Goal: Navigation & Orientation: Find specific page/section

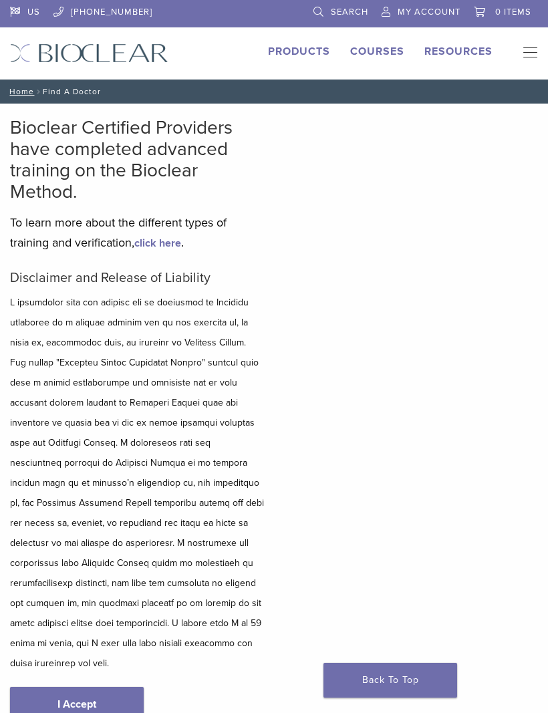
click at [106, 690] on link "I Accept" at bounding box center [77, 704] width 134 height 35
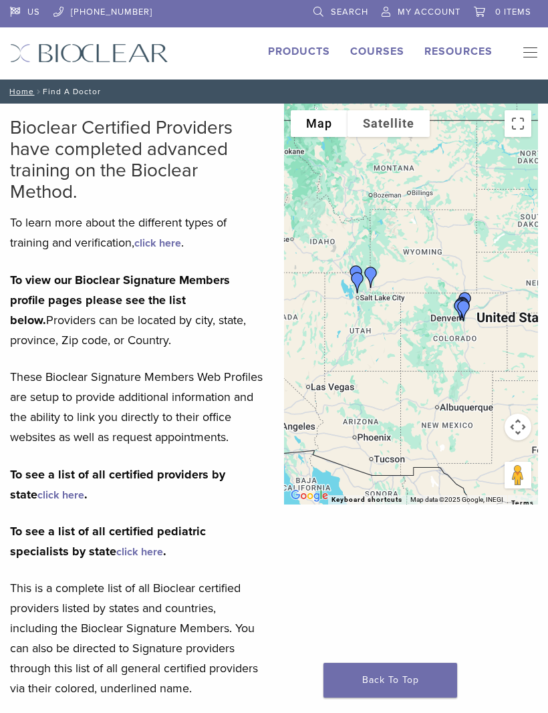
click at [37, 502] on link "click here" at bounding box center [60, 494] width 47 height 13
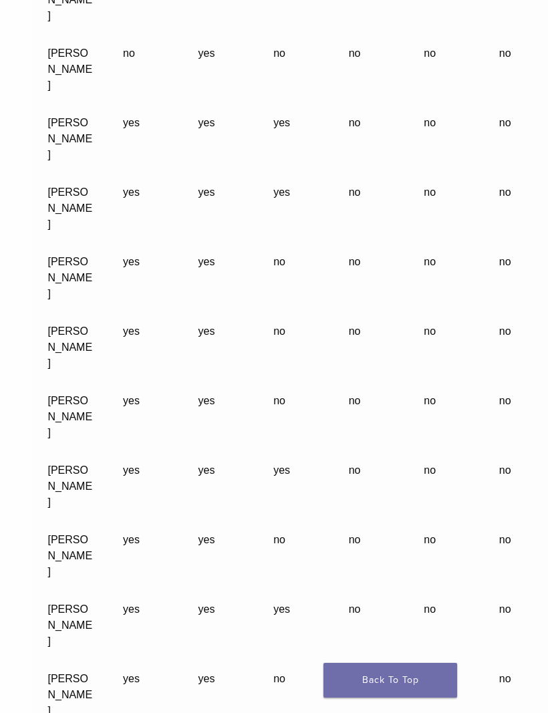
scroll to position [9830, 0]
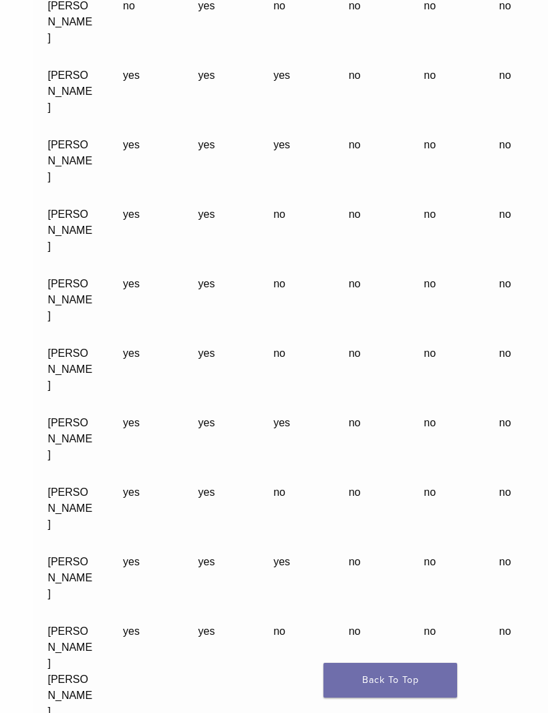
scroll to position [9876, 0]
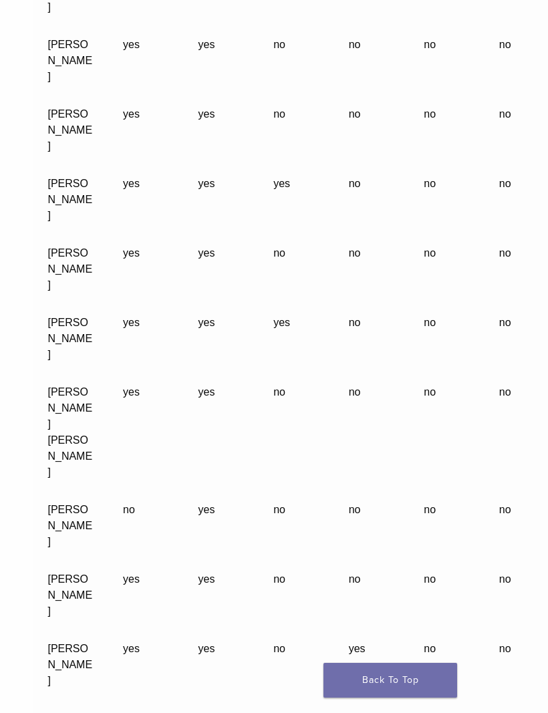
scroll to position [10142, 0]
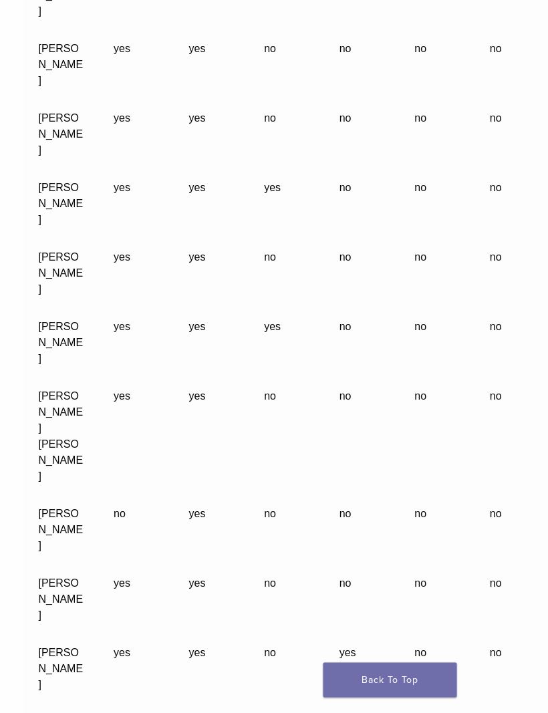
scroll to position [10110, 8]
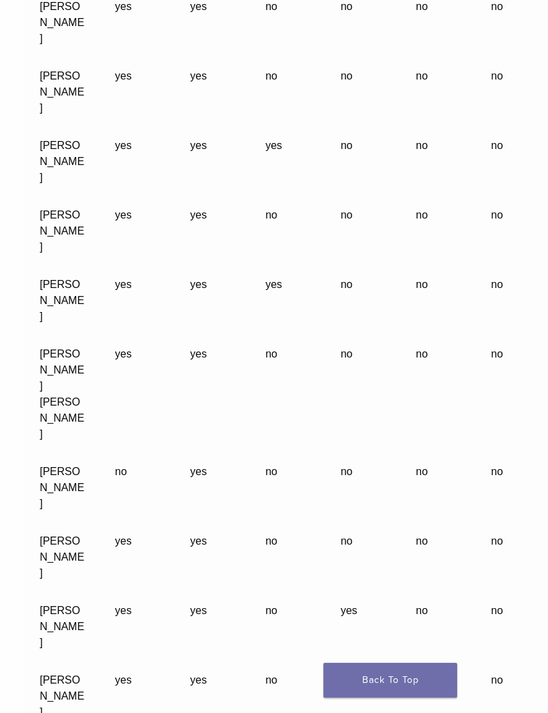
scroll to position [10155, 8]
